Goal: Check status

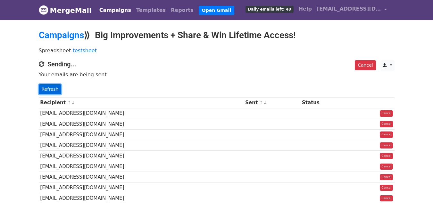
click at [56, 93] on link "Refresh" at bounding box center [50, 89] width 23 height 10
